Goal: Use online tool/utility: Utilize a website feature to perform a specific function

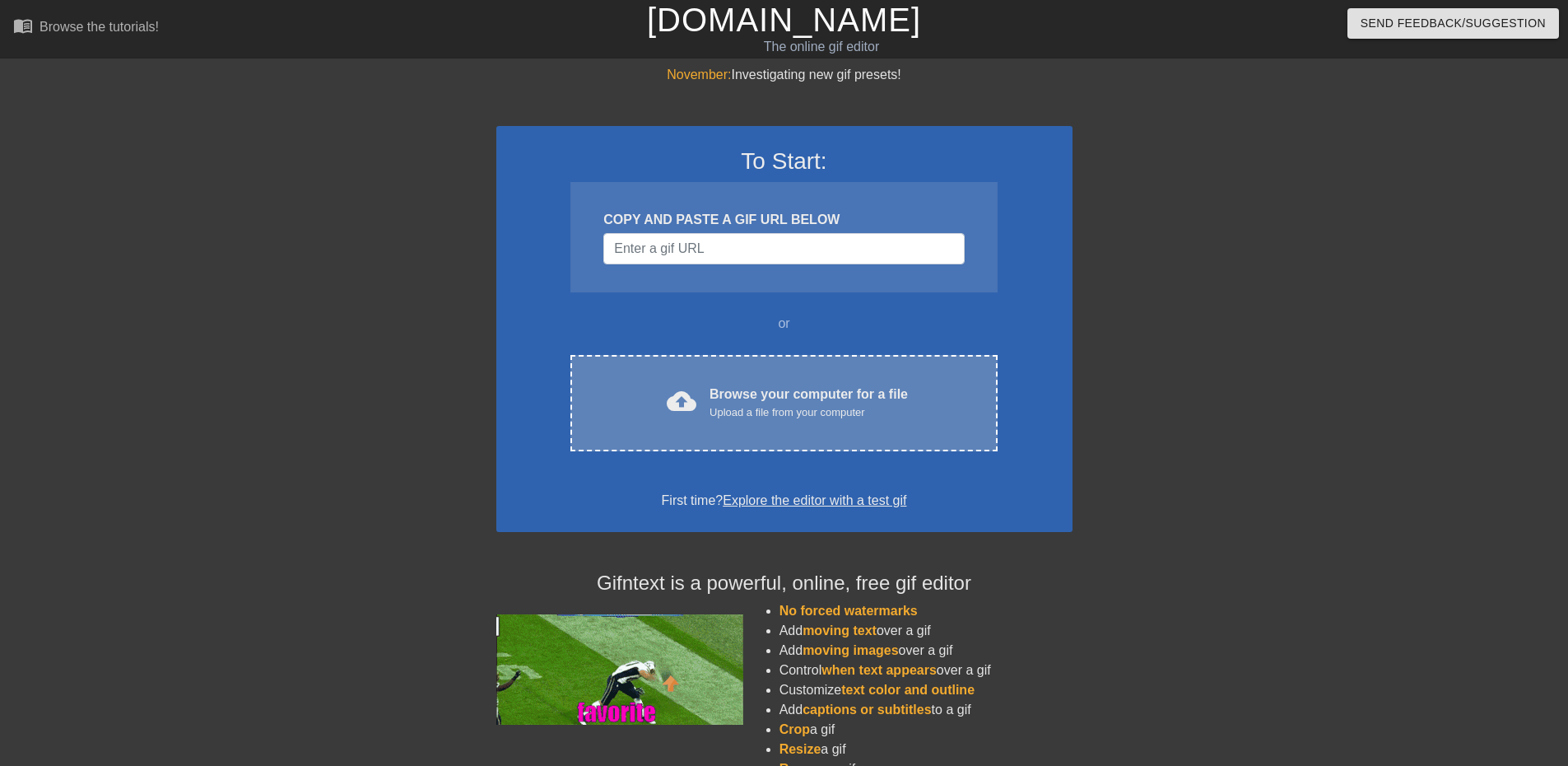
click at [712, 395] on div "Browse your computer for a file Upload a file from your computer" at bounding box center [809, 402] width 199 height 36
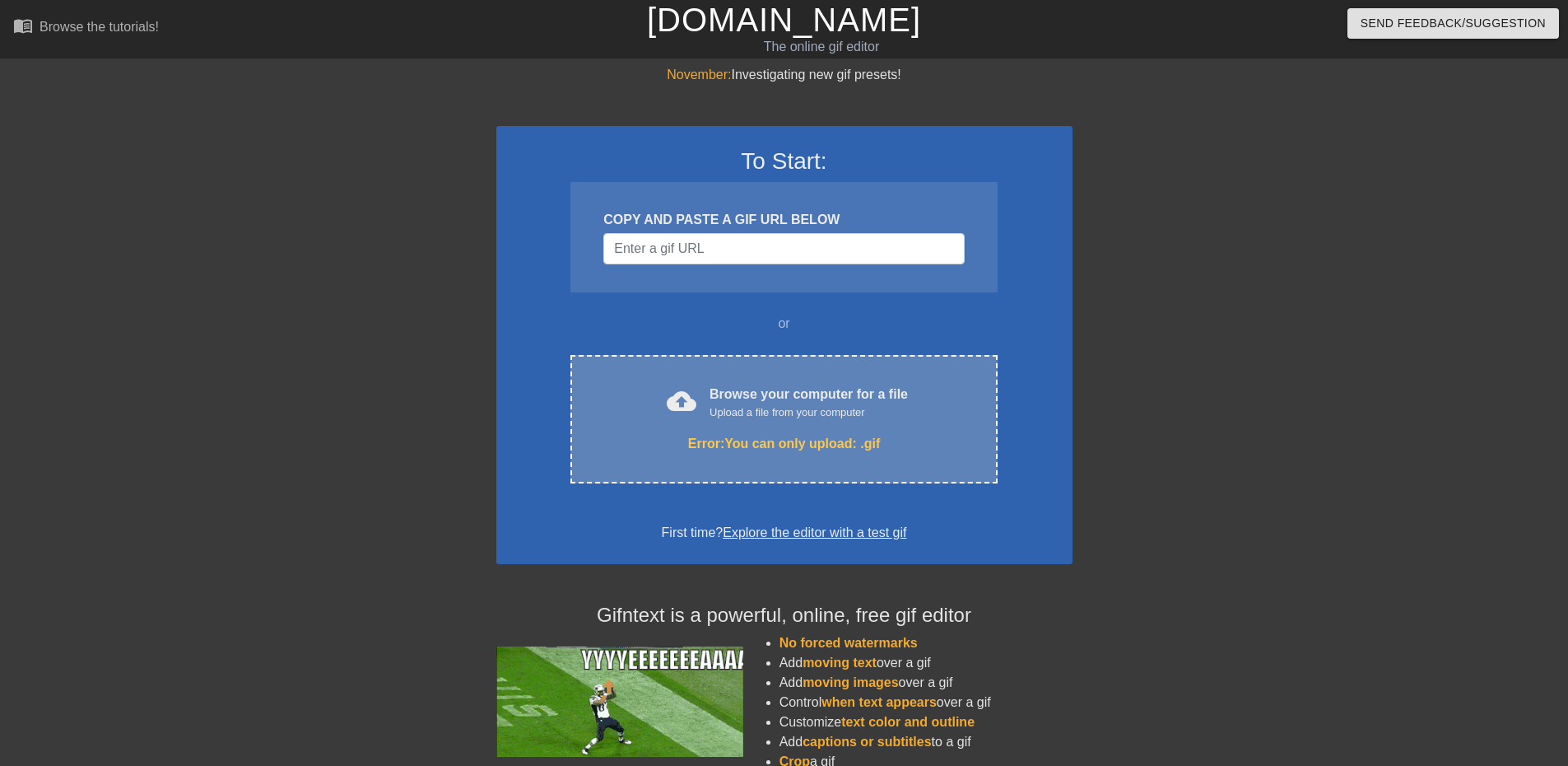
click at [801, 426] on div "cloud_upload Browse your computer for a file Upload a file from your computer E…" at bounding box center [783, 419] width 426 height 129
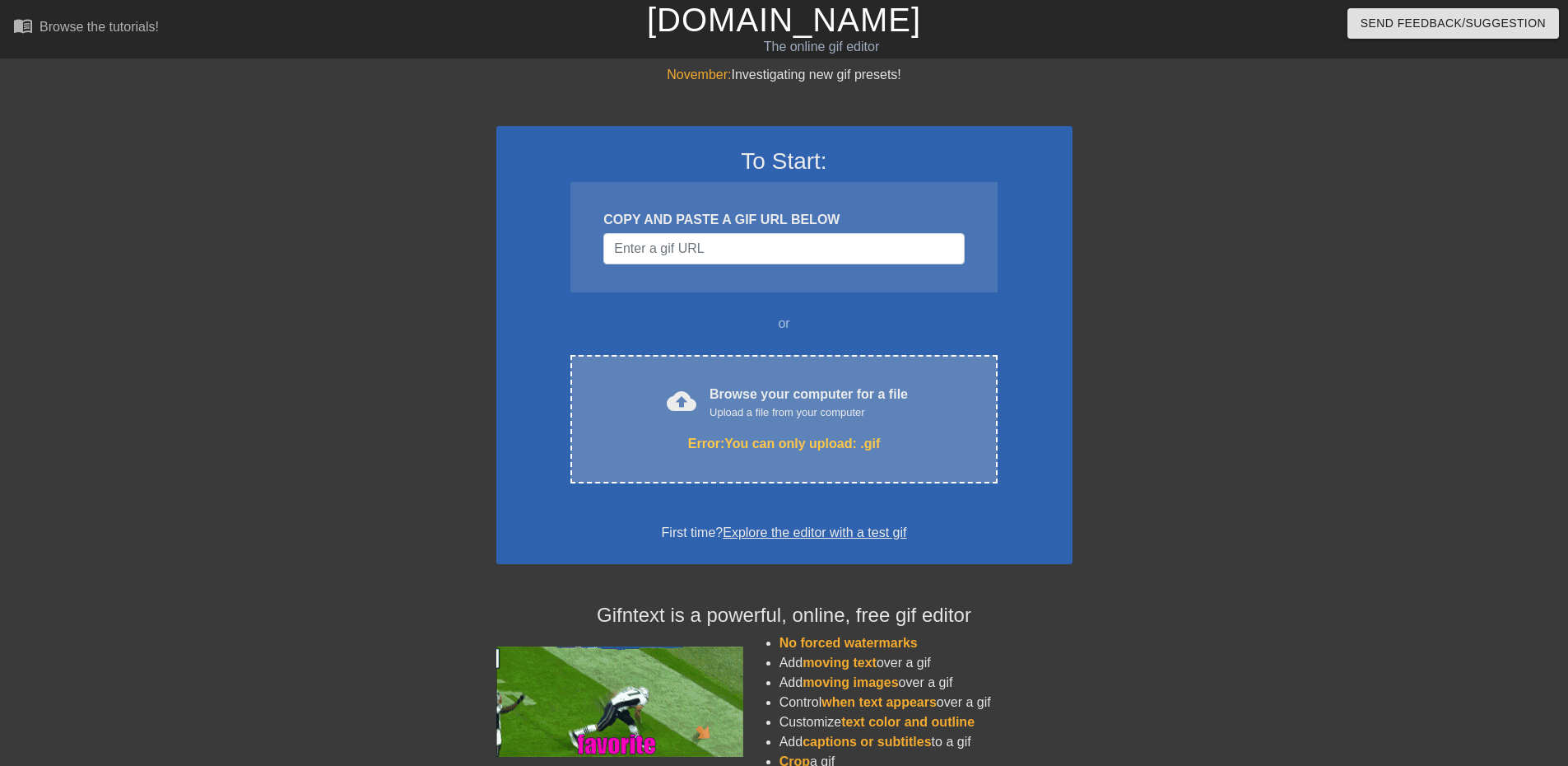
click at [739, 417] on div "Upload a file from your computer" at bounding box center [809, 412] width 199 height 16
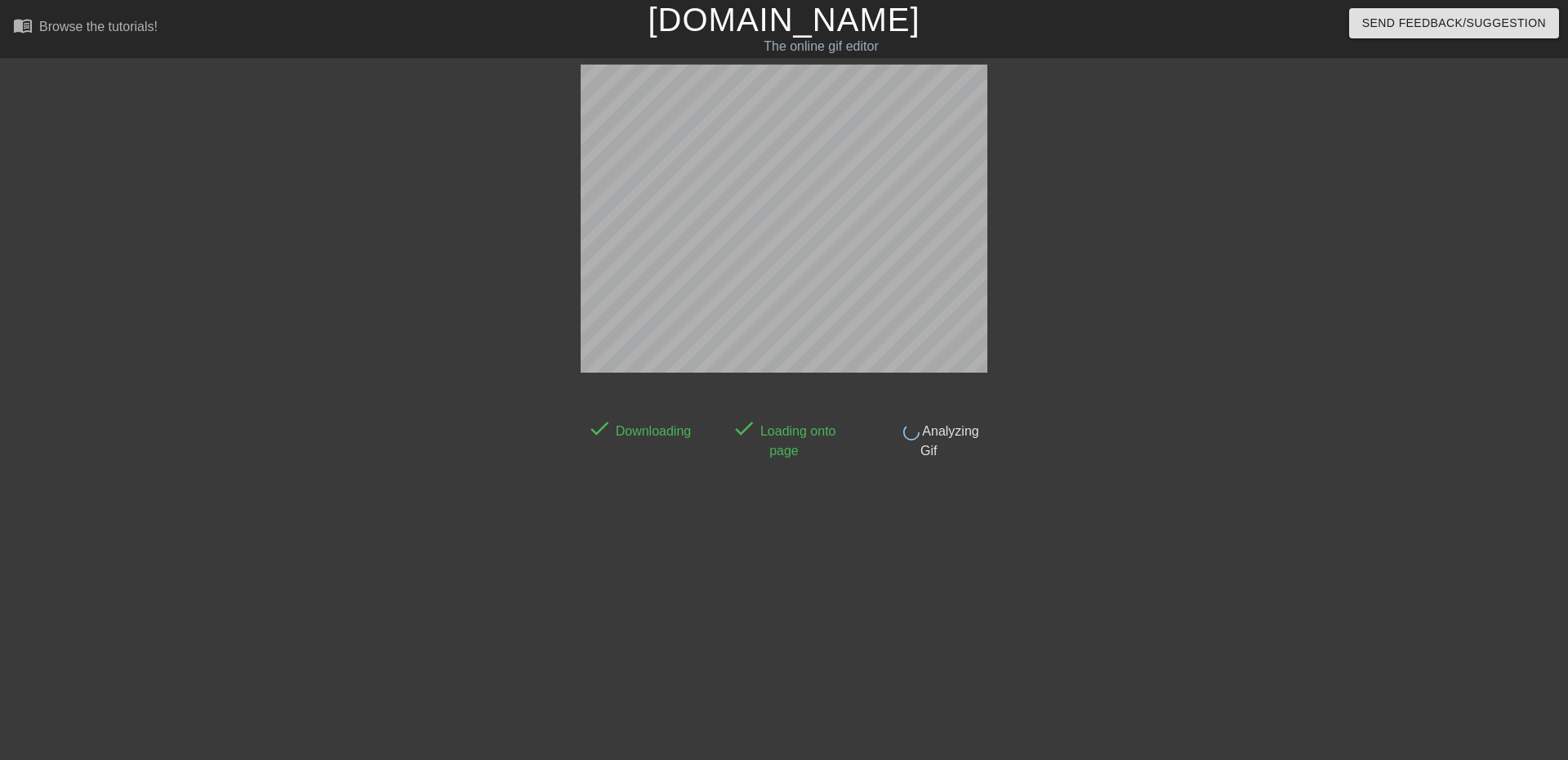
drag, startPoint x: 756, startPoint y: 447, endPoint x: 1203, endPoint y: 357, distance: 456.0
click at [1202, 347] on div at bounding box center [1131, 309] width 245 height 490
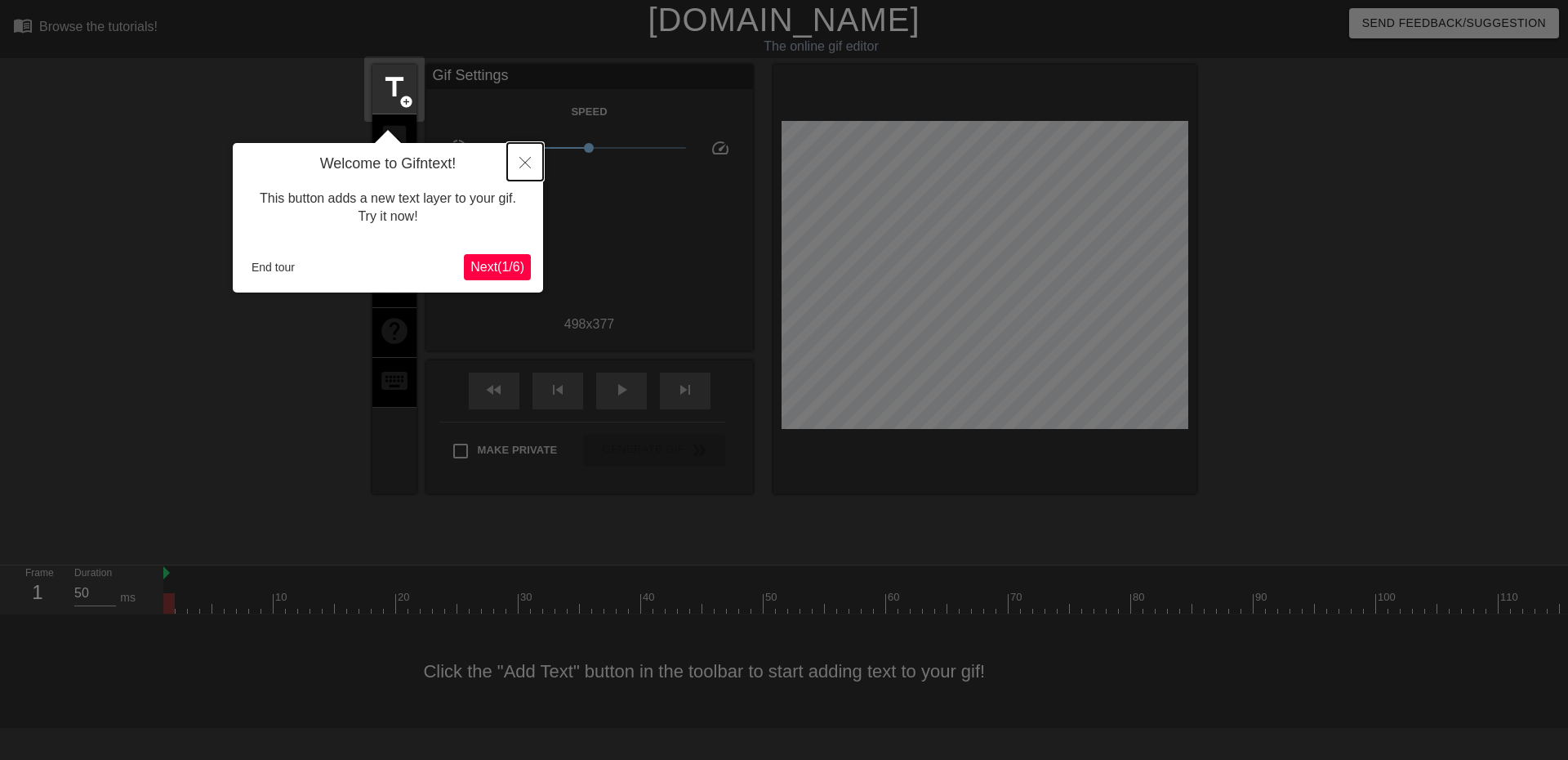
click at [519, 164] on icon "Close" at bounding box center [525, 163] width 11 height 11
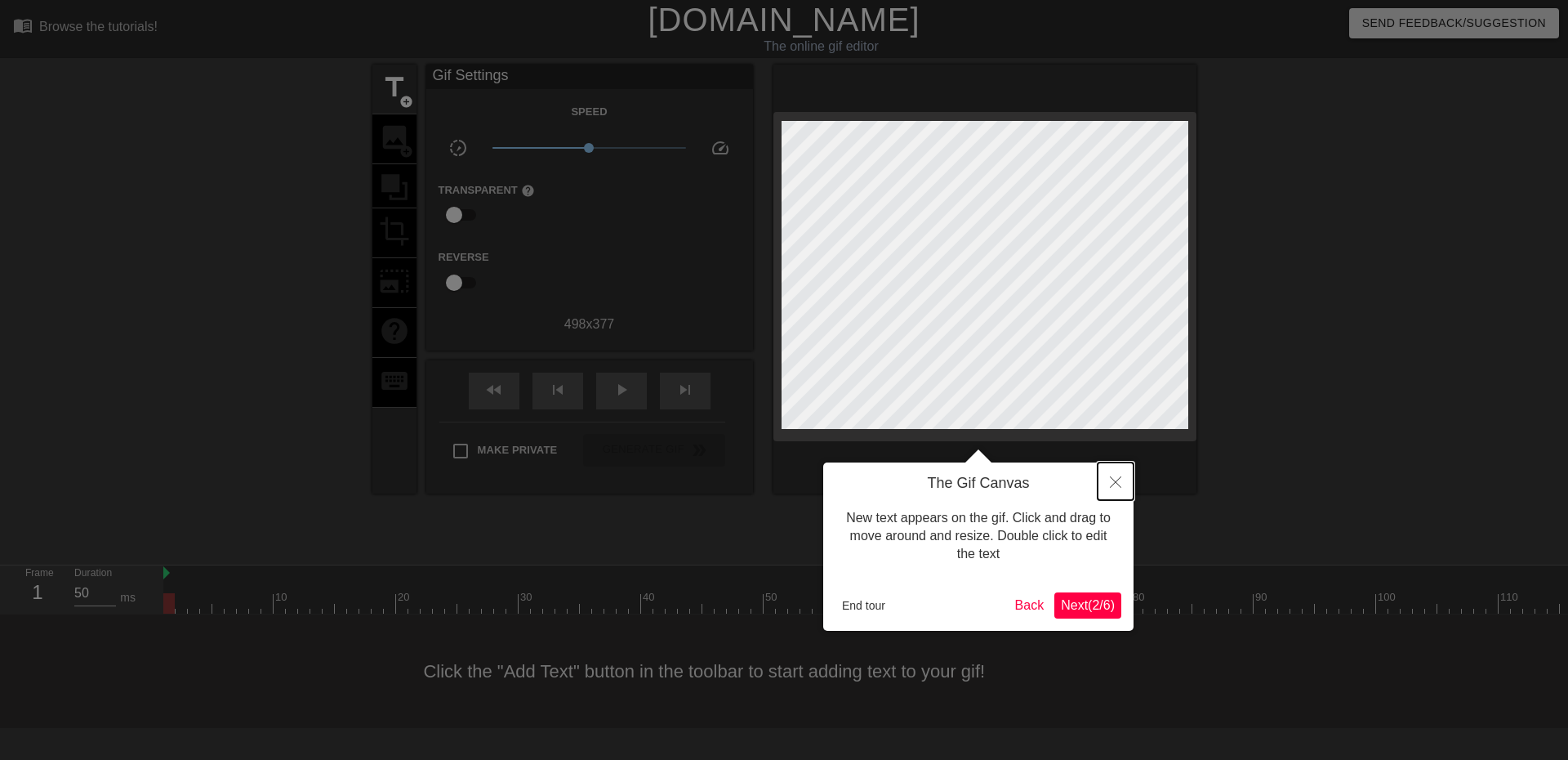
click at [1113, 488] on button "Close" at bounding box center [1116, 481] width 36 height 38
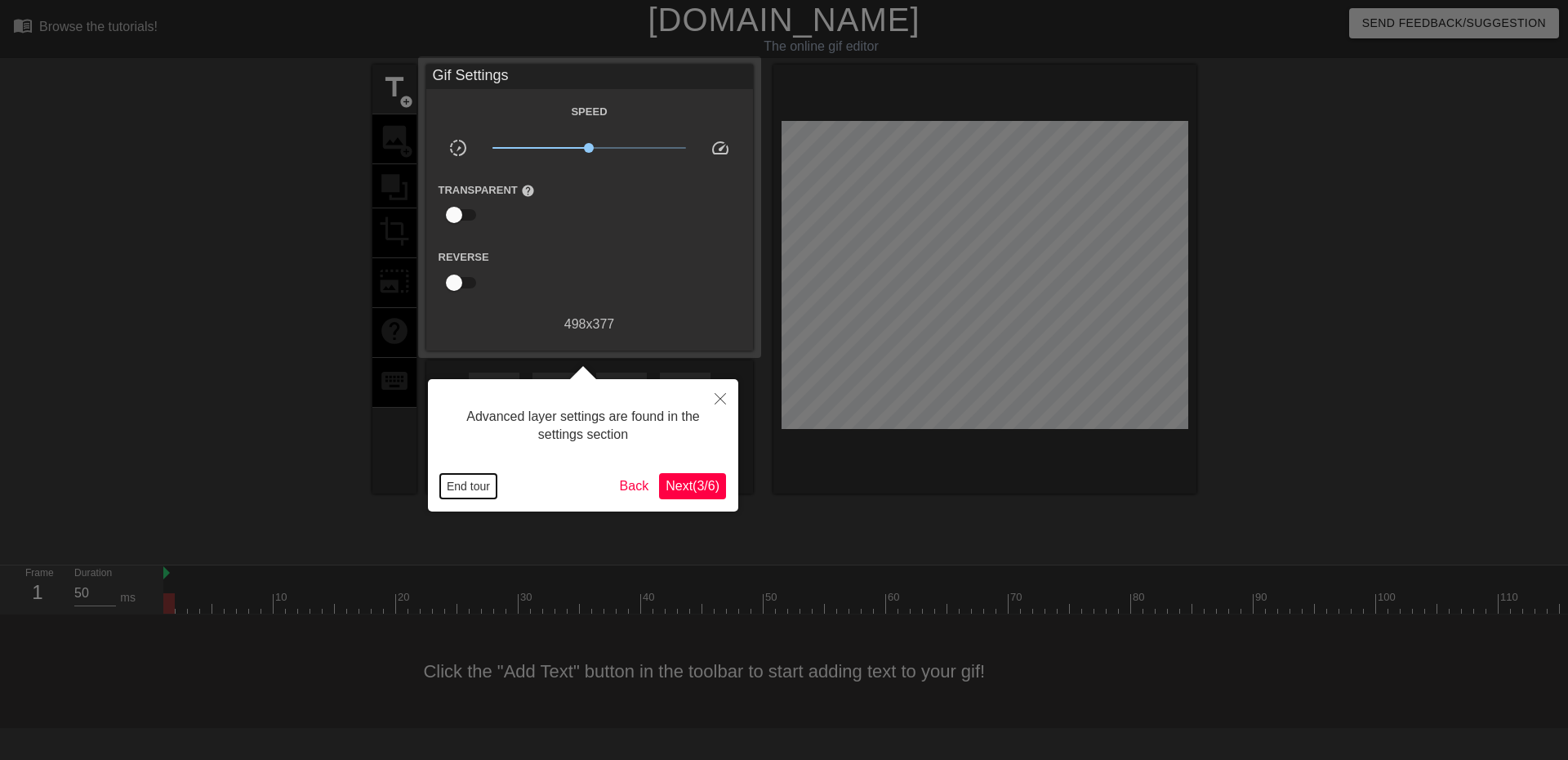
click at [482, 483] on button "End tour" at bounding box center [468, 486] width 56 height 25
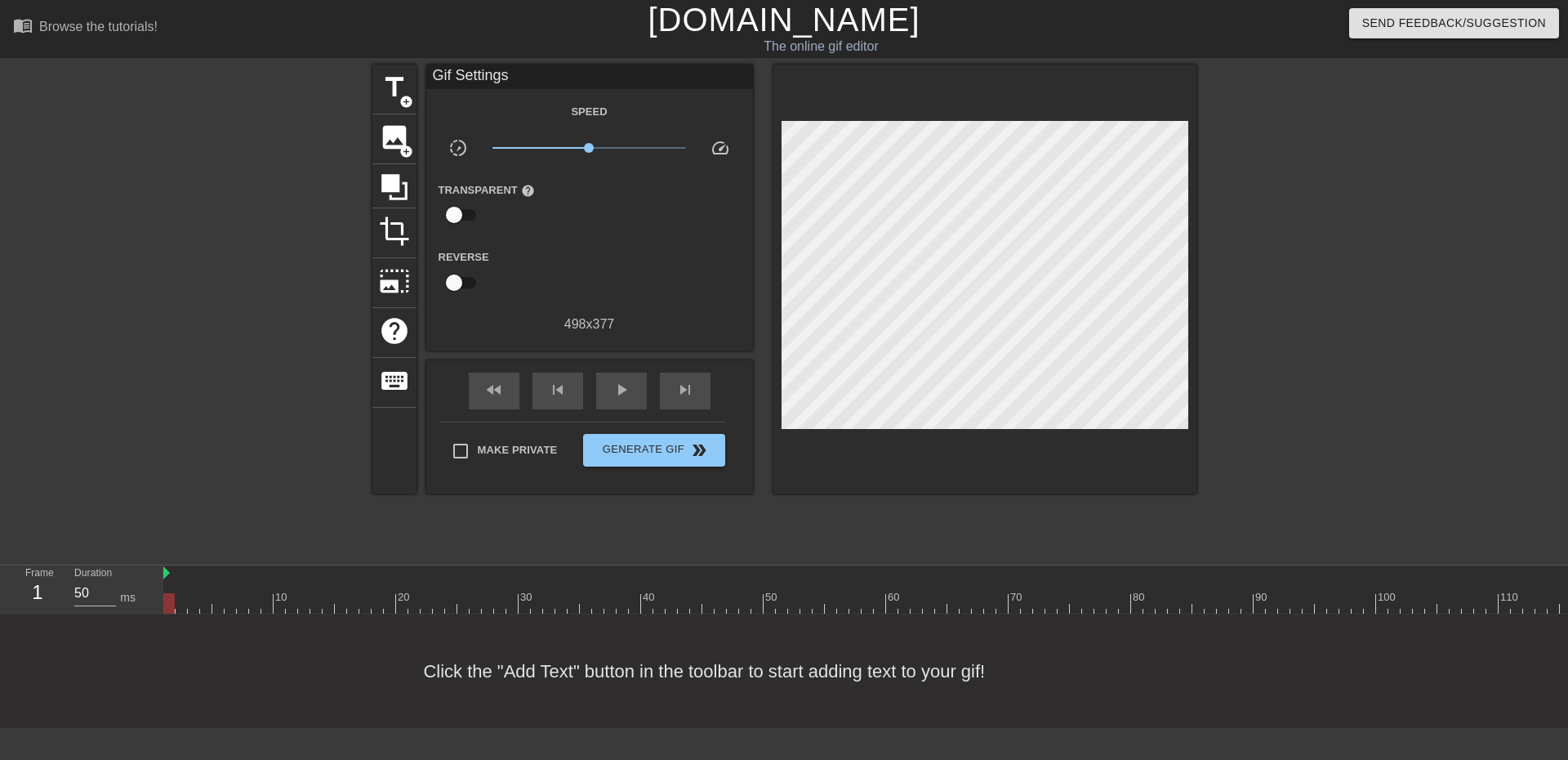
click at [1377, 344] on div at bounding box center [1339, 309] width 245 height 490
click at [659, 444] on span "Generate Gif double_arrow" at bounding box center [654, 450] width 128 height 20
